Goal: Book appointment/travel/reservation

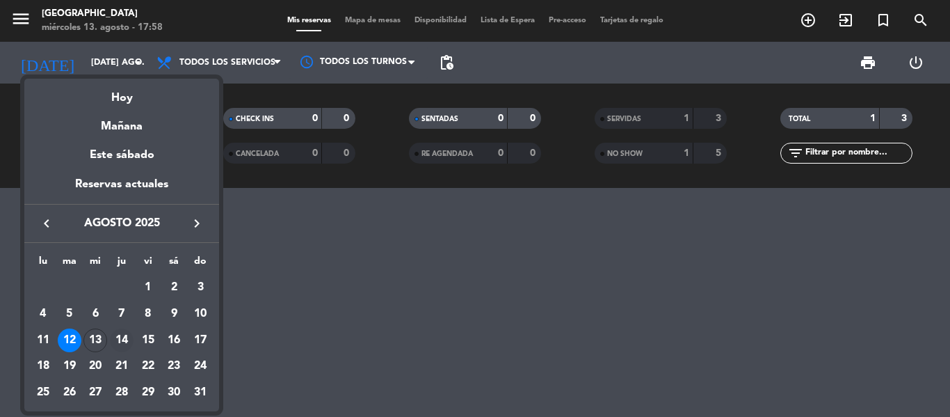
click at [114, 340] on div "14" at bounding box center [122, 340] width 24 height 24
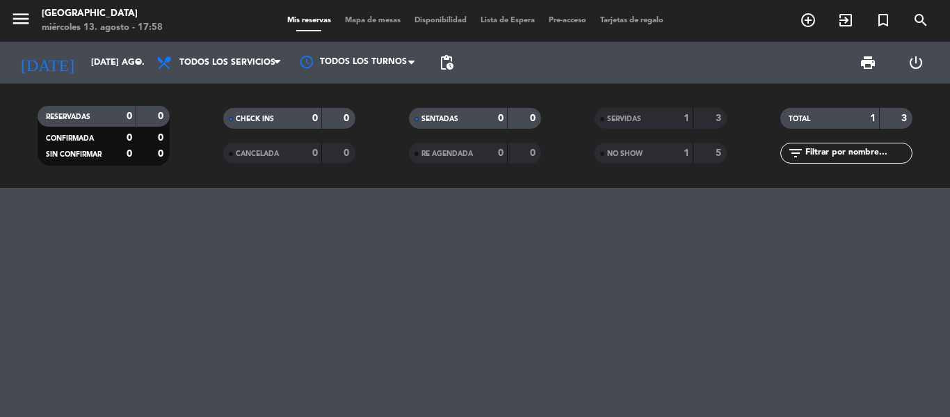
type input "jue. 14 ago."
click at [21, 16] on icon "menu" at bounding box center [20, 18] width 21 height 21
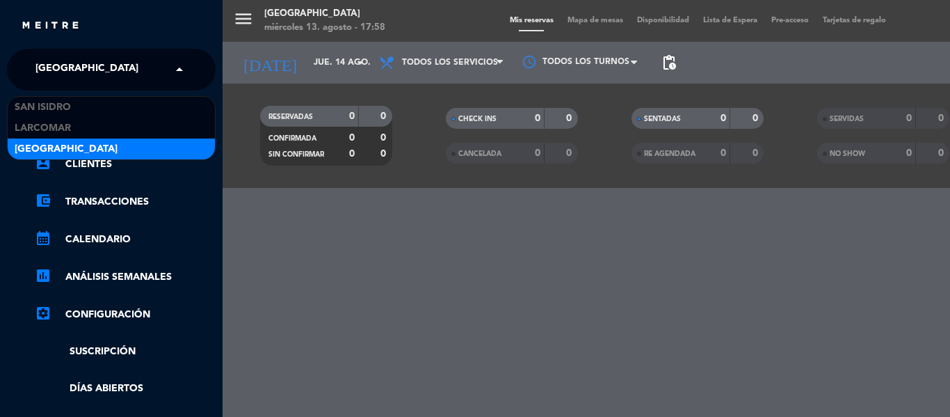
click at [142, 69] on input "text" at bounding box center [113, 70] width 170 height 31
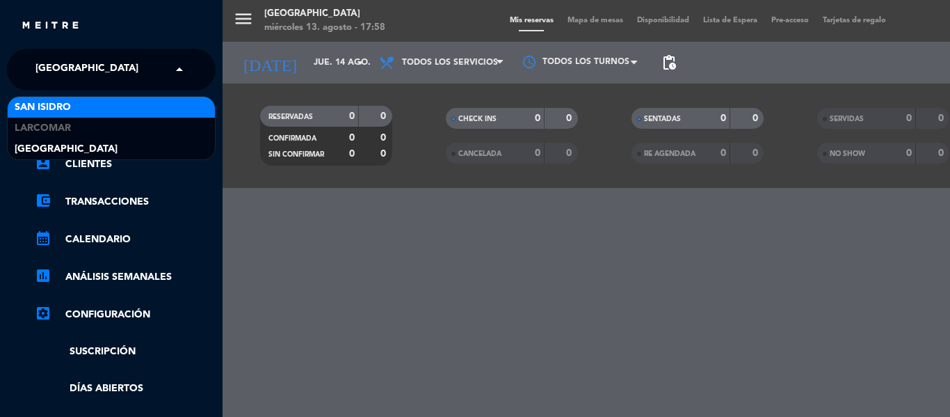
click at [95, 102] on div "San Isidro" at bounding box center [111, 107] width 207 height 21
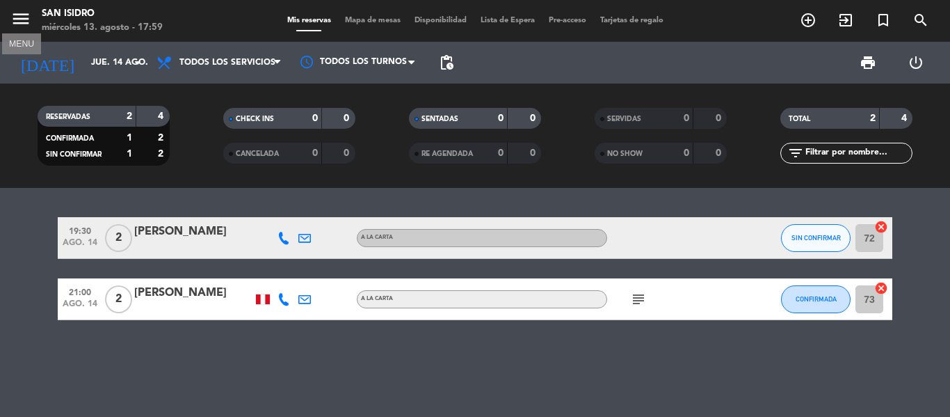
drag, startPoint x: 20, startPoint y: 16, endPoint x: 51, endPoint y: 26, distance: 33.0
click at [20, 16] on icon "menu" at bounding box center [20, 18] width 21 height 21
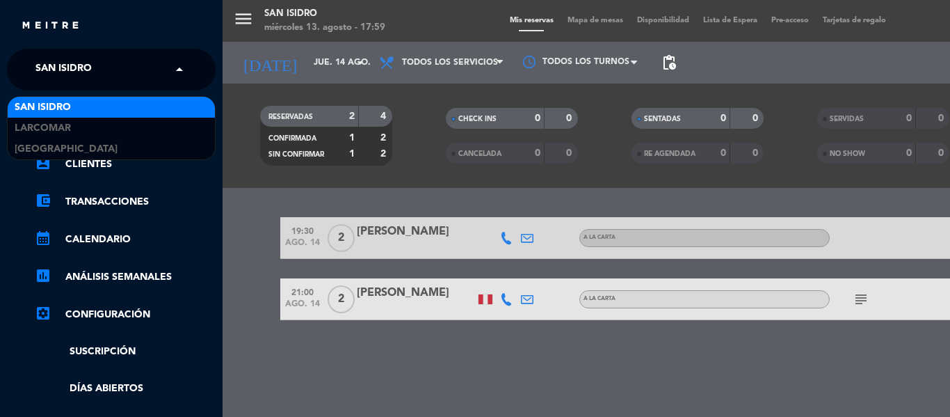
click at [138, 62] on input "text" at bounding box center [113, 70] width 170 height 31
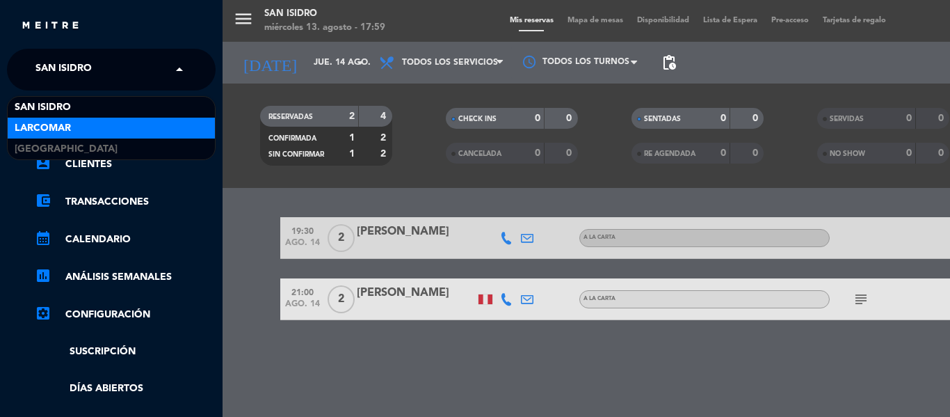
click at [138, 132] on div "Larcomar" at bounding box center [111, 128] width 207 height 21
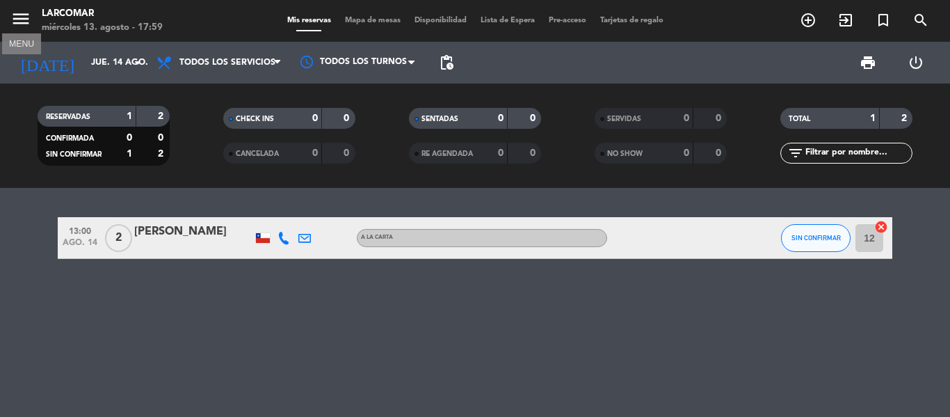
click at [28, 17] on icon "menu" at bounding box center [20, 18] width 21 height 21
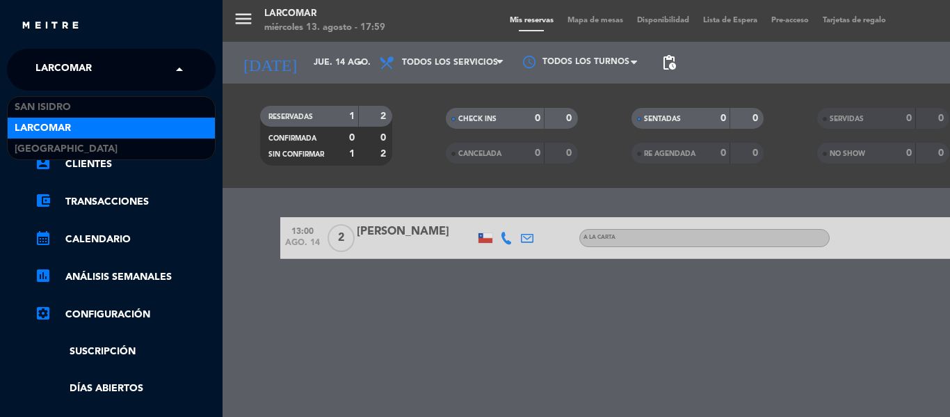
click at [160, 69] on input "text" at bounding box center [113, 70] width 170 height 31
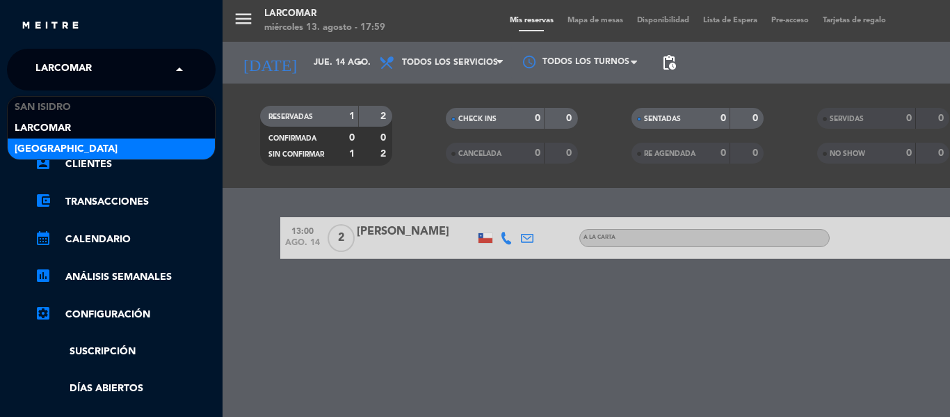
click at [131, 143] on div "[GEOGRAPHIC_DATA]" at bounding box center [111, 148] width 207 height 21
